Goal: Navigation & Orientation: Find specific page/section

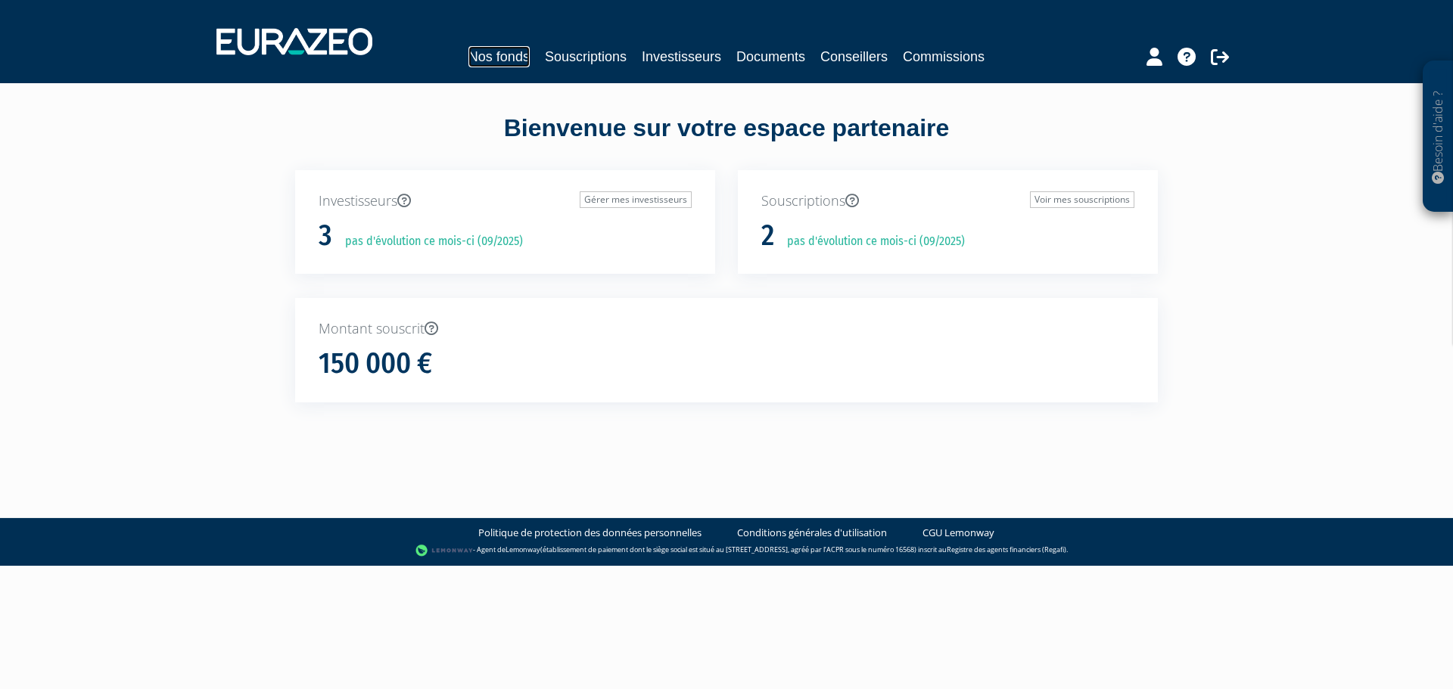
click at [508, 63] on link "Nos fonds" at bounding box center [498, 56] width 61 height 21
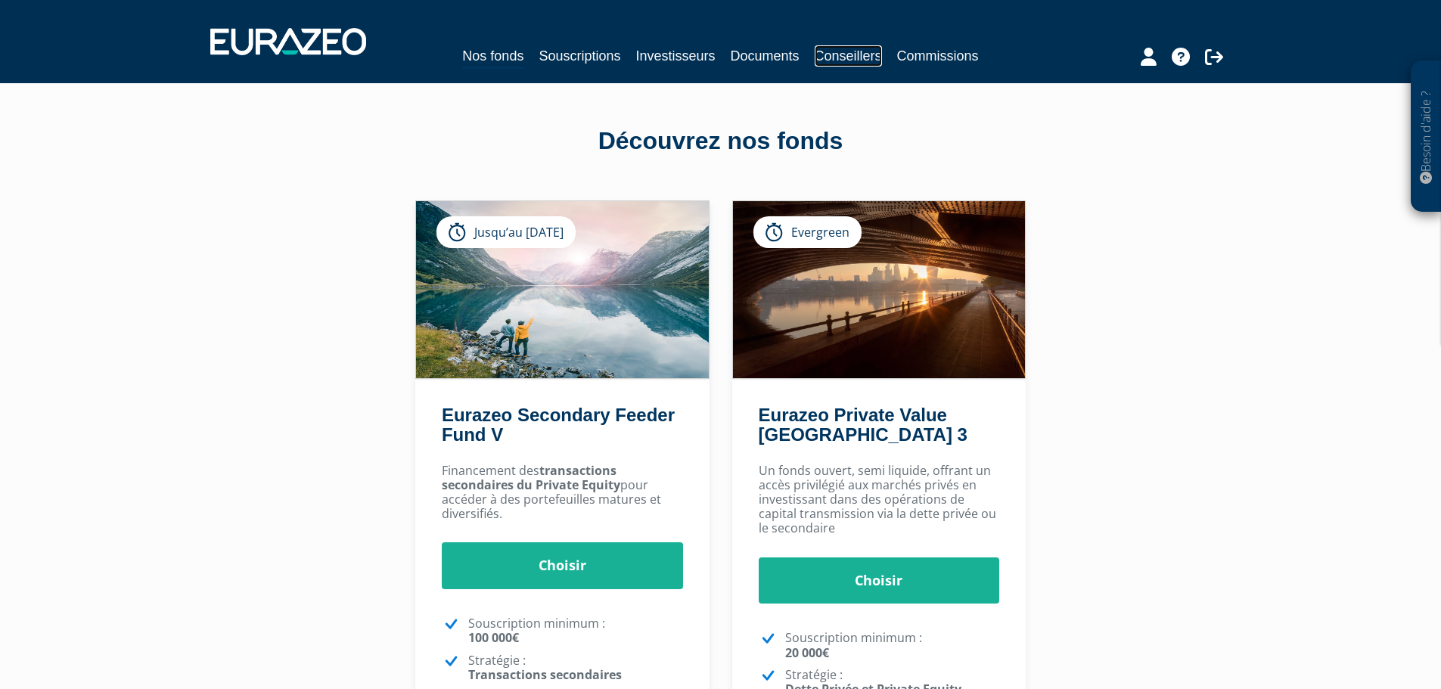
click at [844, 54] on link "Conseillers" at bounding box center [848, 55] width 67 height 21
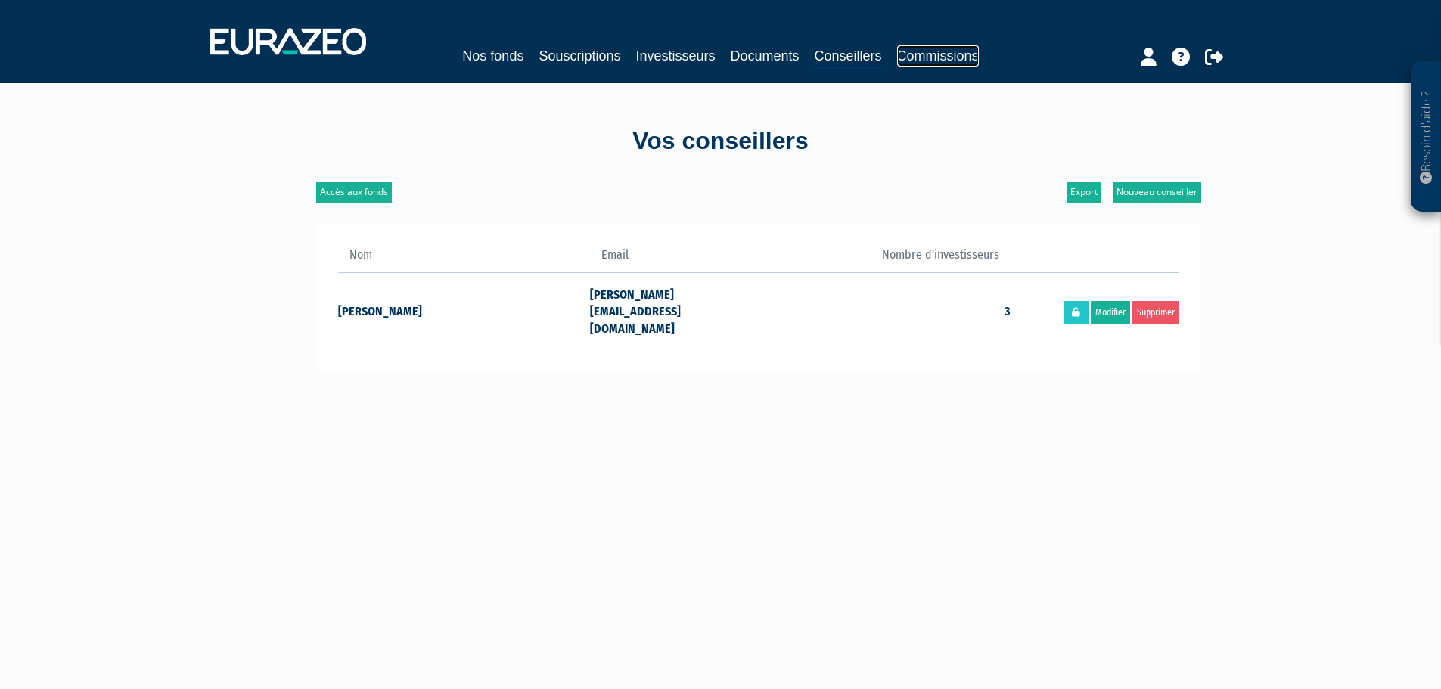
click at [937, 59] on link "Commissions" at bounding box center [938, 55] width 82 height 21
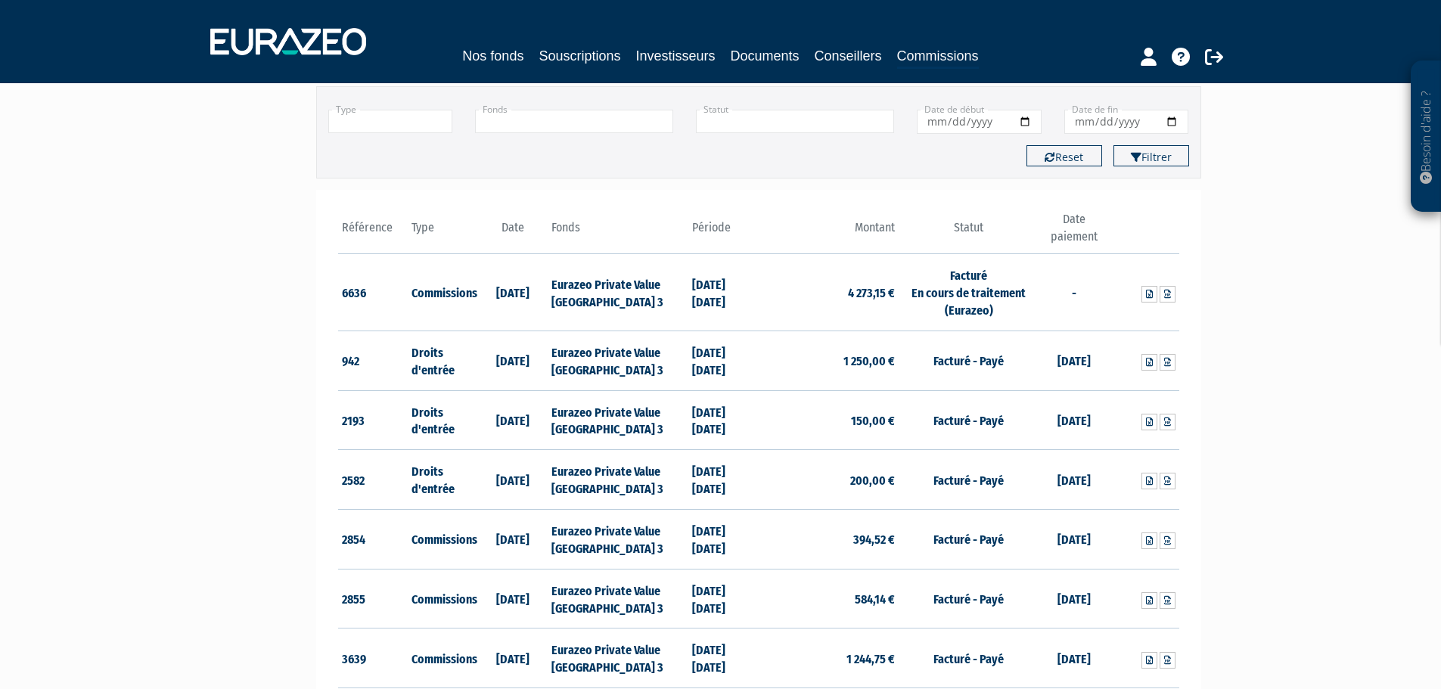
scroll to position [73, 0]
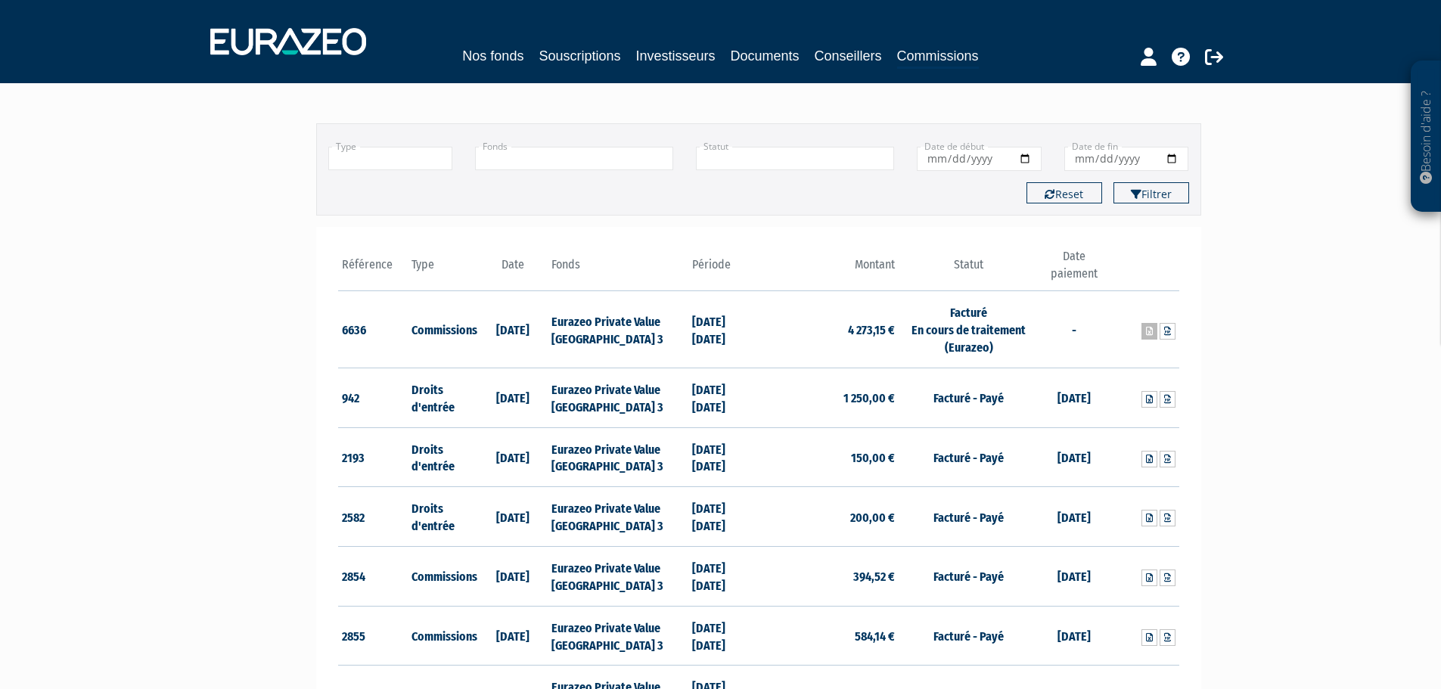
click at [1146, 332] on icon at bounding box center [1149, 331] width 7 height 9
click at [826, 61] on link "Conseillers" at bounding box center [848, 55] width 67 height 21
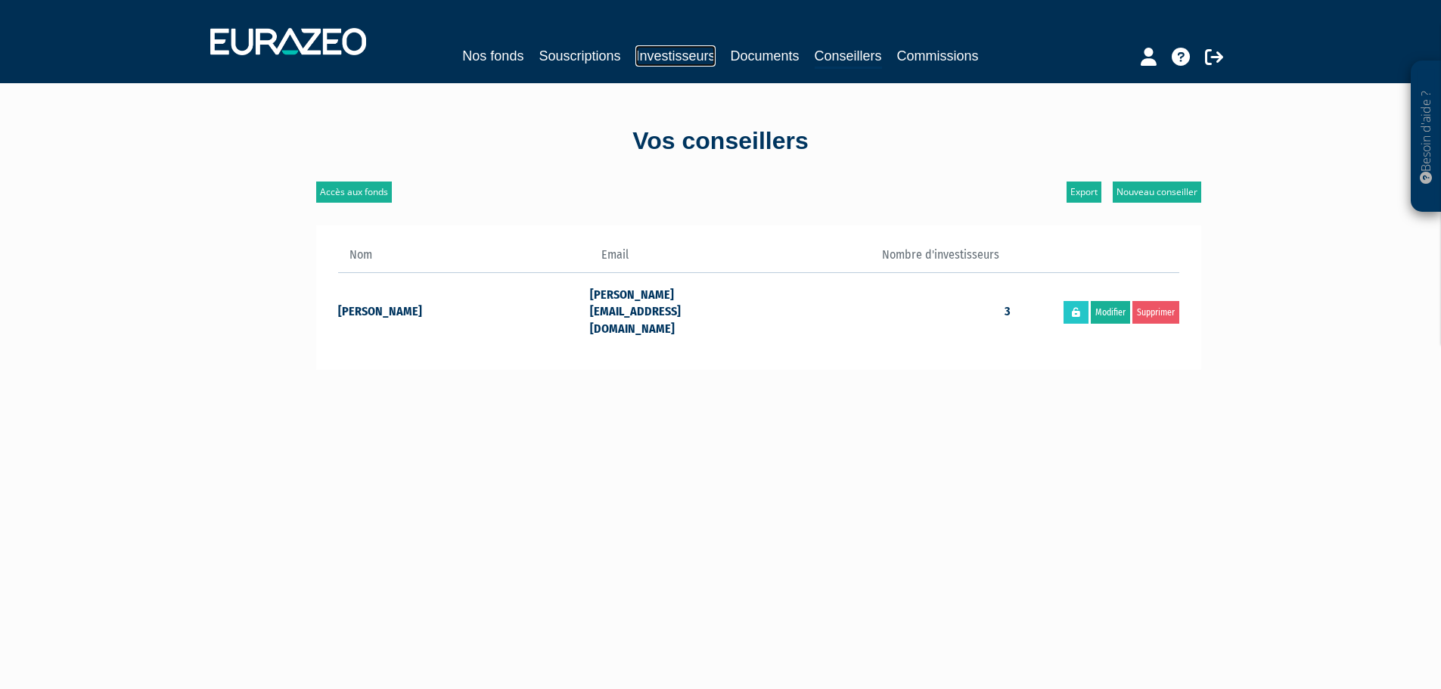
click at [672, 55] on link "Investisseurs" at bounding box center [675, 55] width 79 height 21
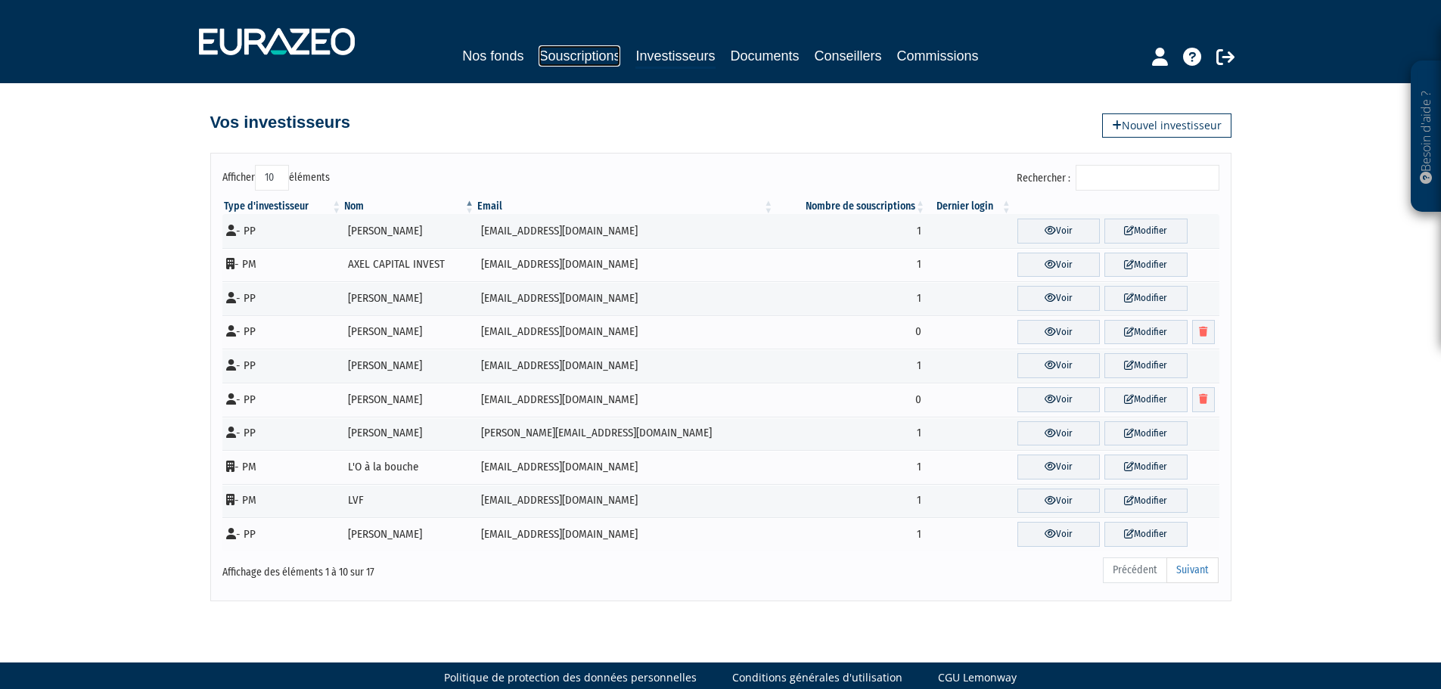
click at [589, 52] on link "Souscriptions" at bounding box center [580, 55] width 82 height 21
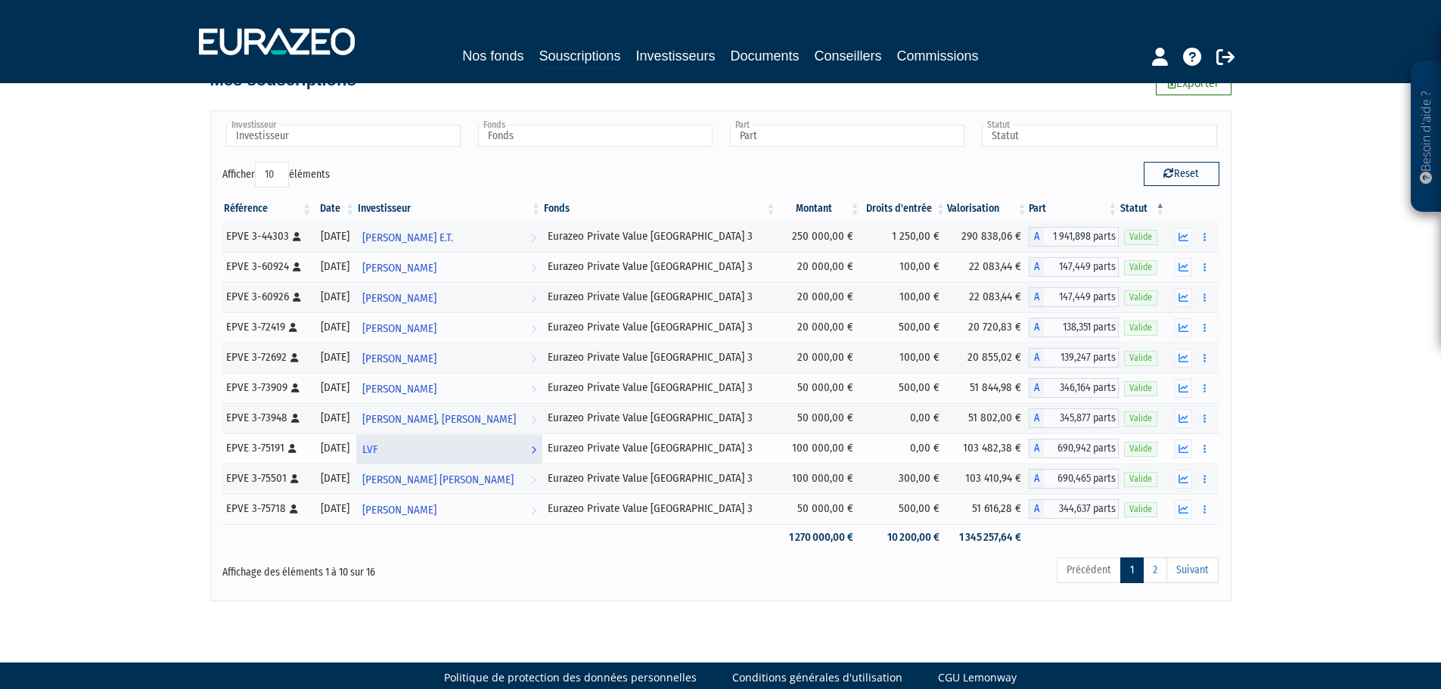
scroll to position [65, 0]
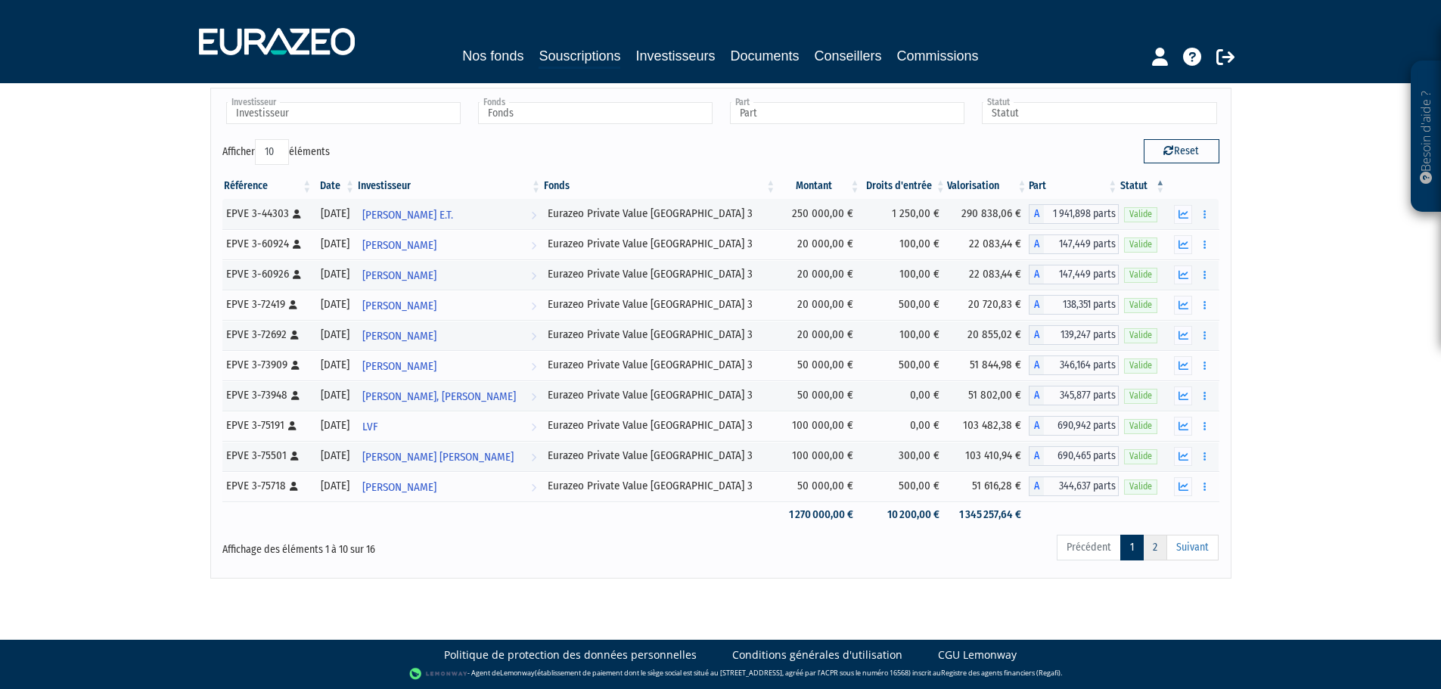
click at [1155, 552] on link "2" at bounding box center [1155, 548] width 24 height 26
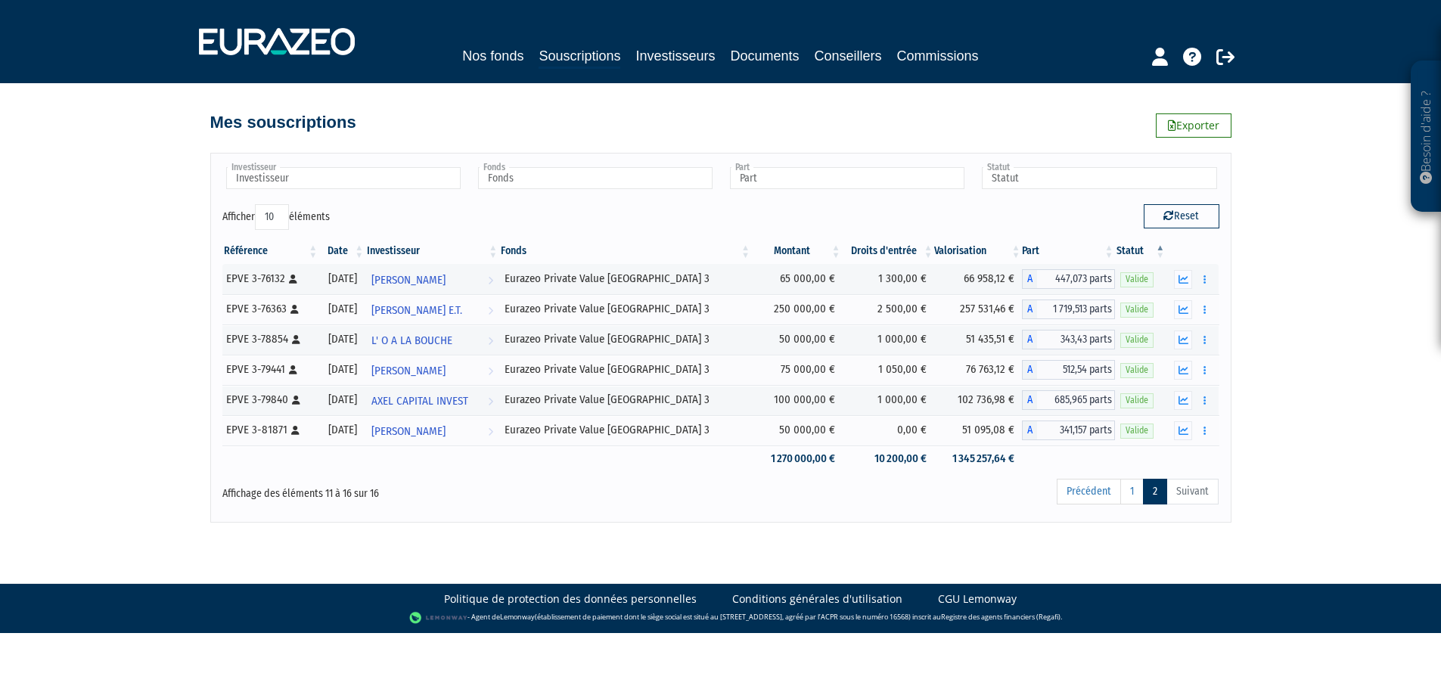
scroll to position [0, 0]
click at [497, 503] on div "Affichage des éléments 11 à 16 sur 16" at bounding box center [428, 493] width 425 height 33
click at [1134, 495] on link "1" at bounding box center [1138, 492] width 23 height 26
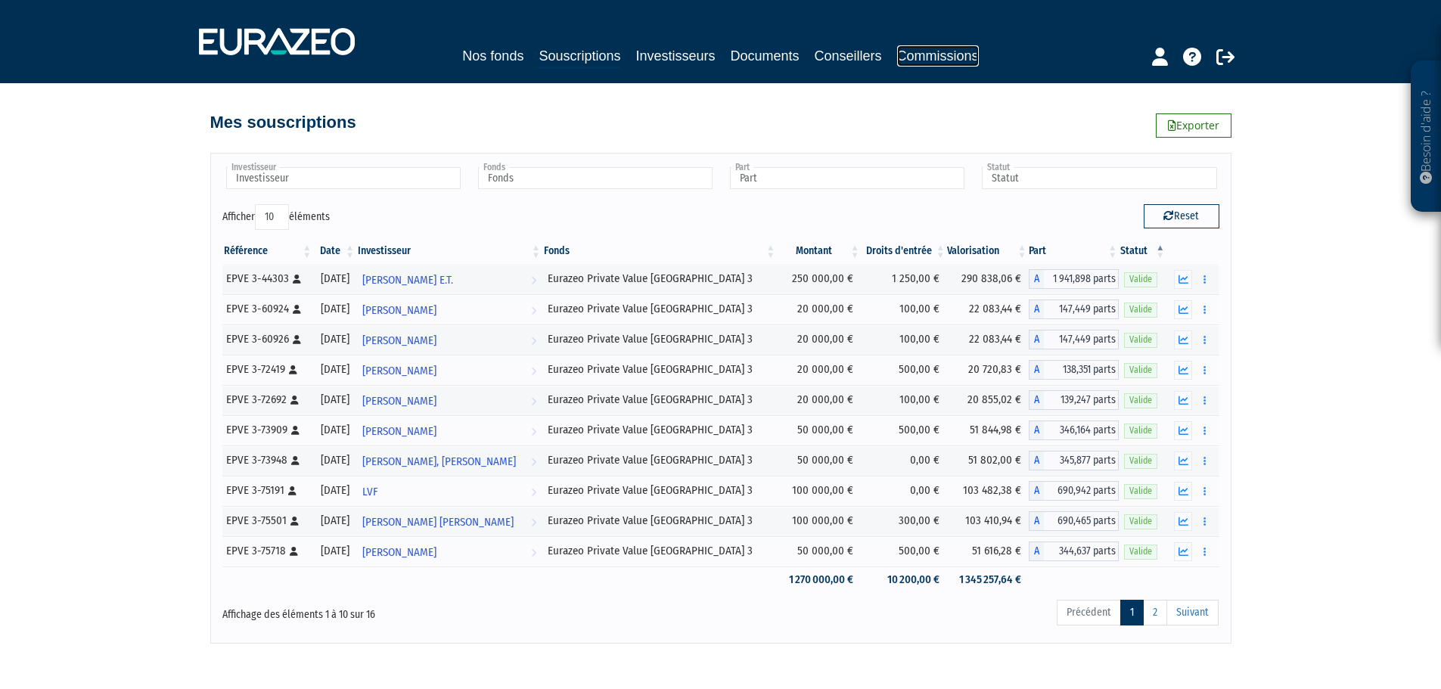
click at [919, 58] on link "Commissions" at bounding box center [938, 55] width 82 height 21
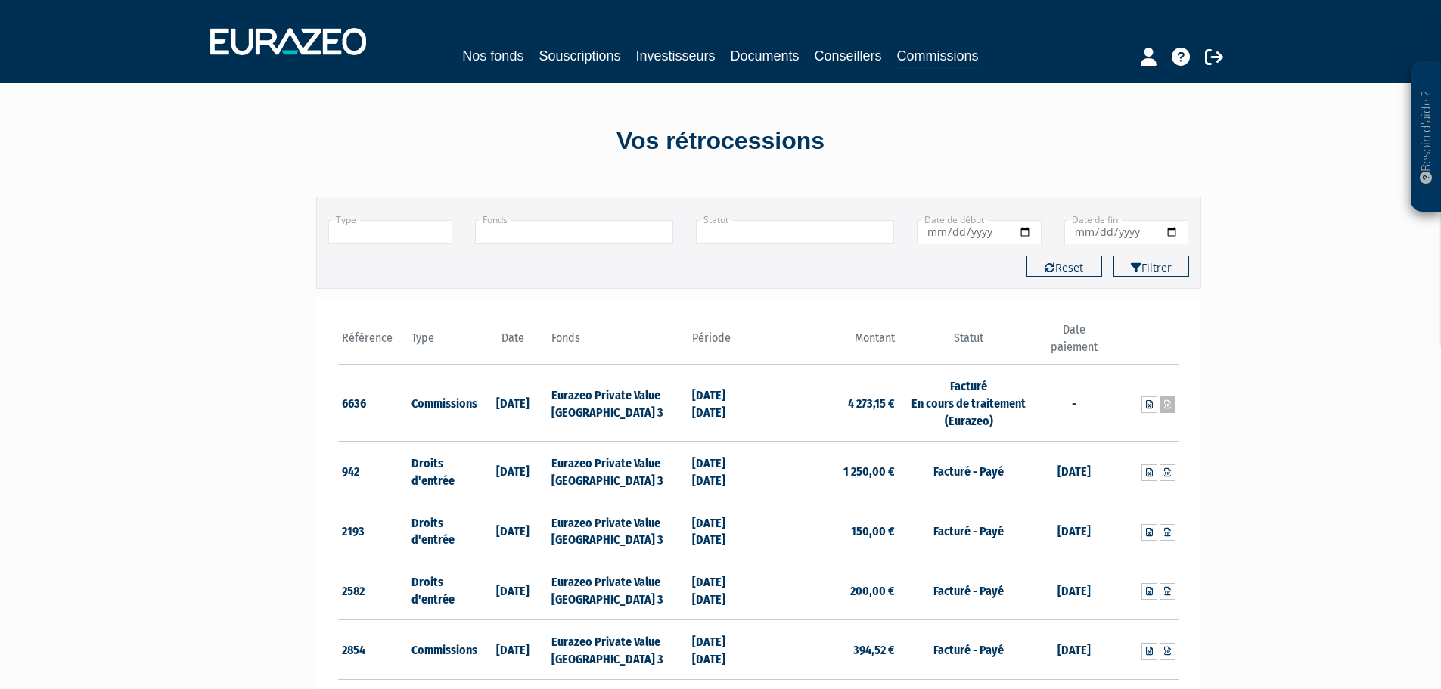
click at [1168, 406] on icon at bounding box center [1167, 404] width 7 height 9
